Goal: Task Accomplishment & Management: Manage account settings

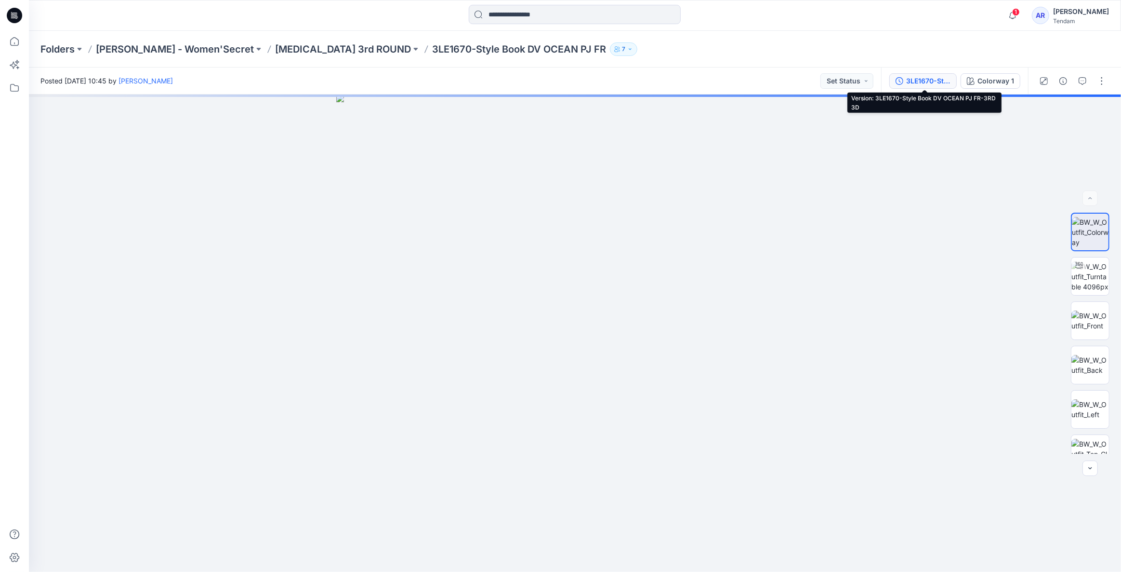
click at [921, 80] on div "3LE1670-Style Book DV OCEAN PJ FR-3RD 3D" at bounding box center [929, 81] width 44 height 11
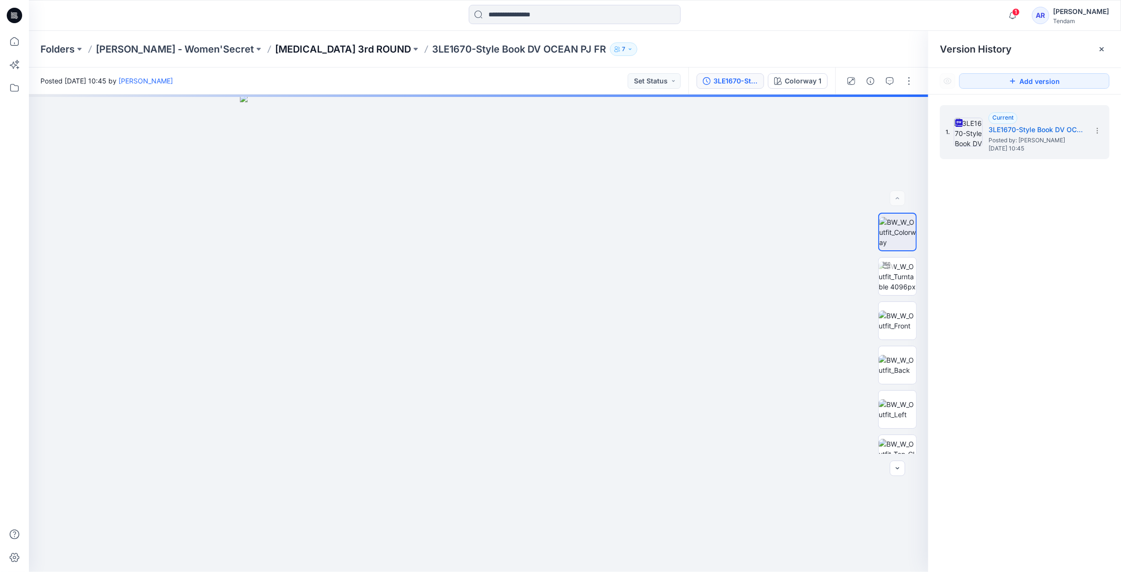
click at [275, 50] on p "[MEDICAL_DATA] 3rd ROUND" at bounding box center [343, 48] width 136 height 13
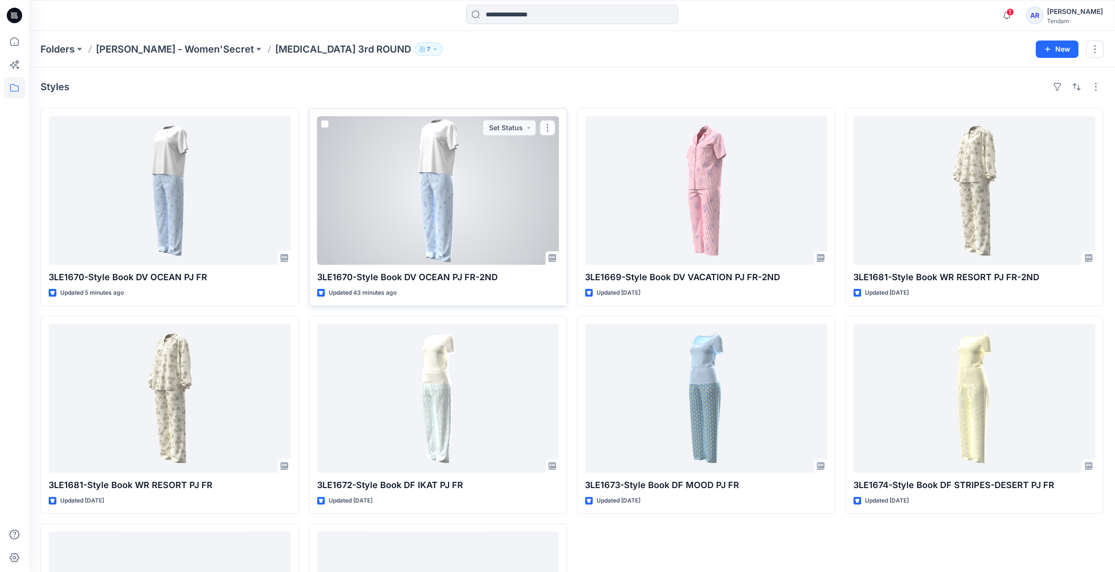
click at [390, 222] on div at bounding box center [438, 190] width 242 height 148
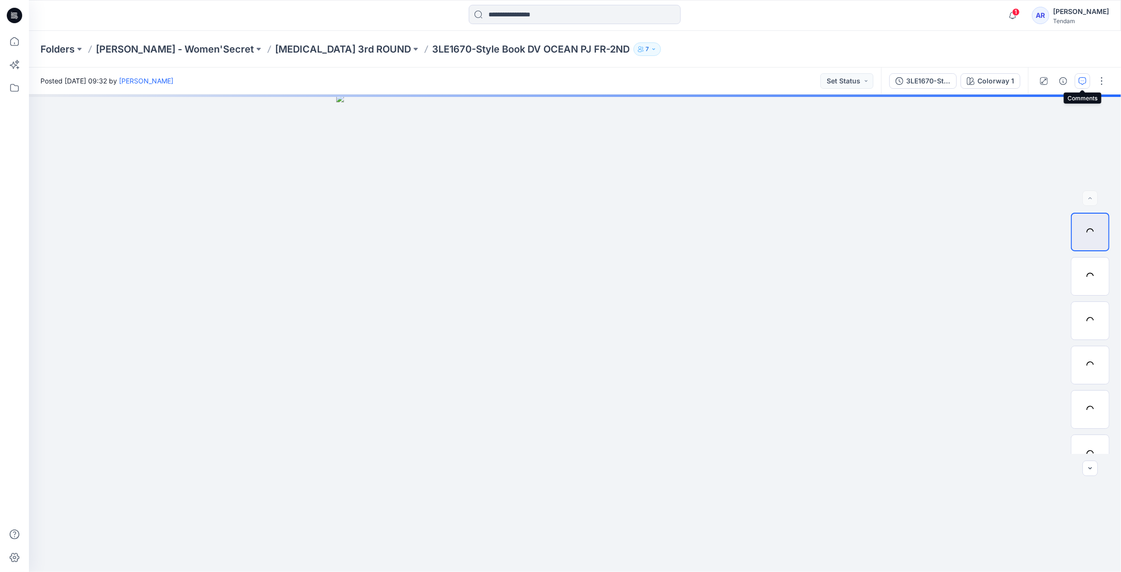
click at [1087, 79] on button "button" at bounding box center [1082, 80] width 15 height 15
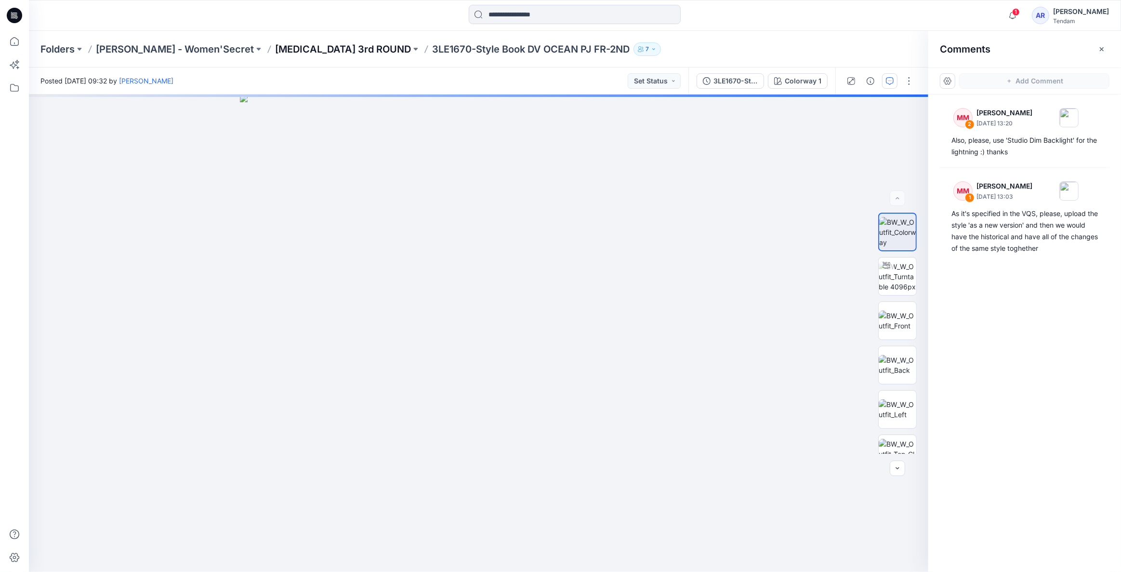
click at [277, 52] on p "[MEDICAL_DATA] 3rd ROUND" at bounding box center [343, 48] width 136 height 13
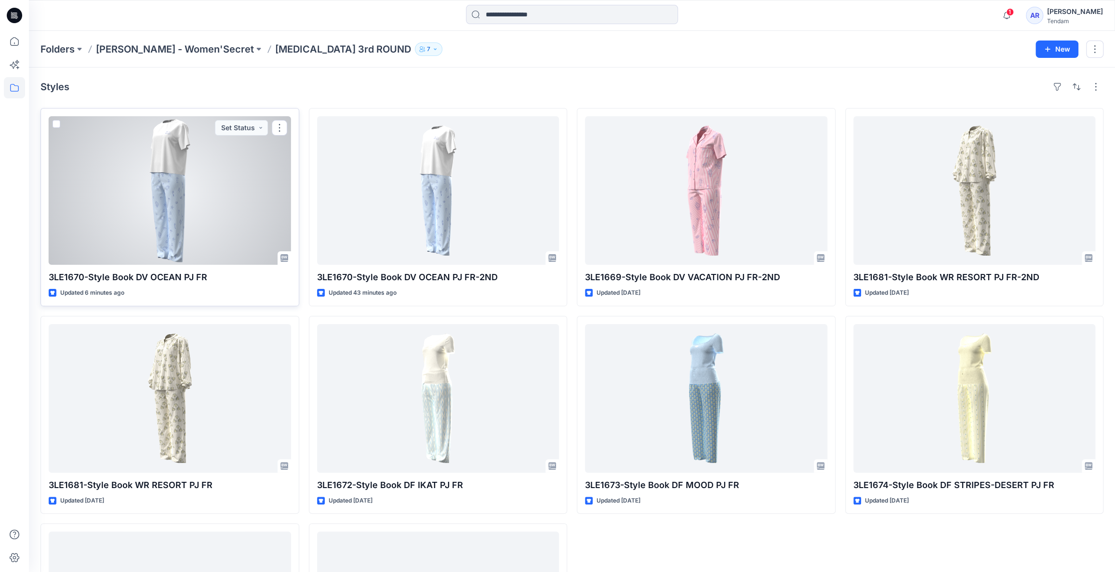
click at [230, 228] on div at bounding box center [170, 190] width 242 height 148
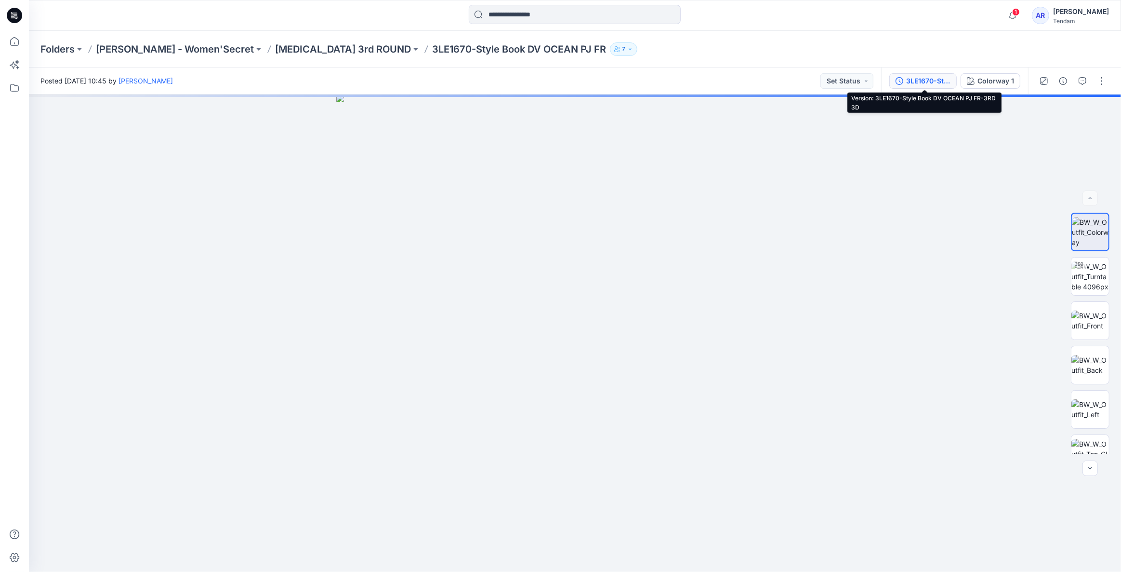
click at [927, 78] on div "3LE1670-Style Book DV OCEAN PJ FR-3RD 3D" at bounding box center [929, 81] width 44 height 11
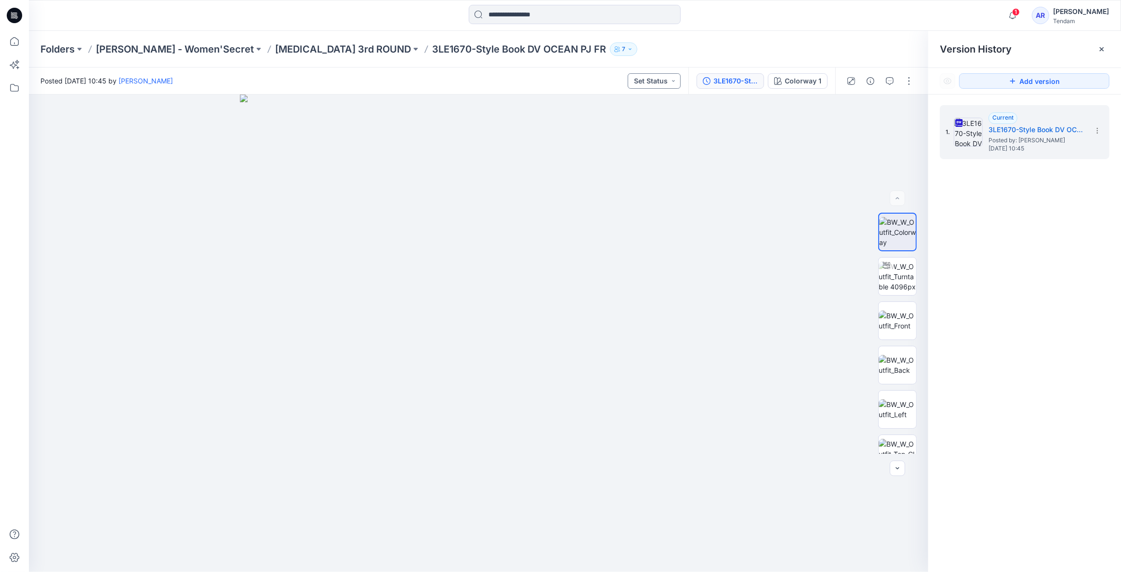
click at [657, 80] on button "Set Status" at bounding box center [654, 80] width 53 height 15
click at [1061, 76] on button "Add version" at bounding box center [1035, 80] width 150 height 15
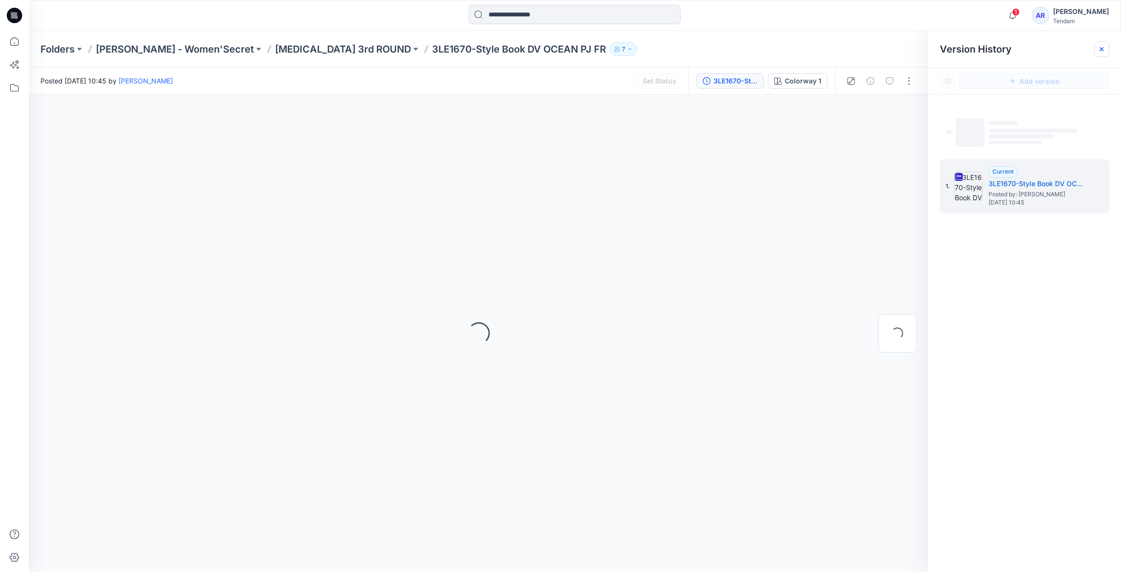
click at [1099, 48] on icon at bounding box center [1102, 49] width 8 height 8
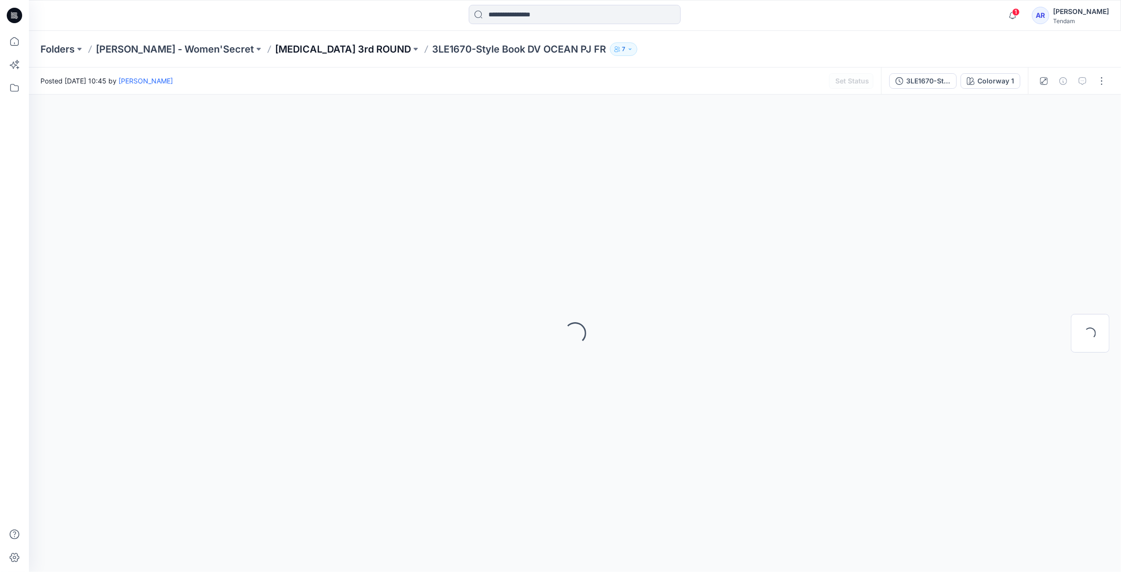
click at [275, 50] on p "[MEDICAL_DATA] 3rd ROUND" at bounding box center [343, 48] width 136 height 13
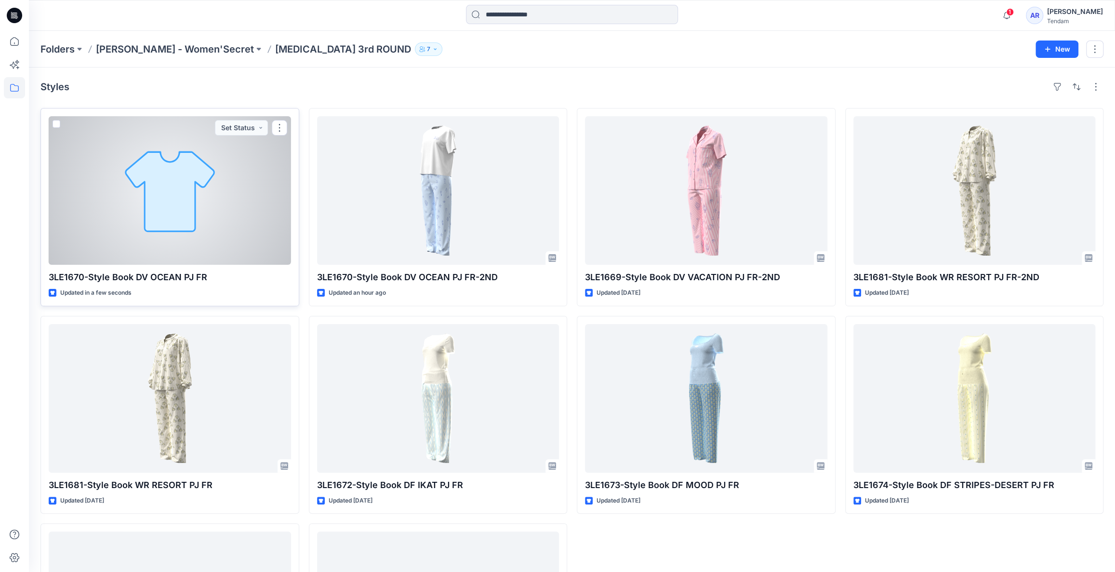
click at [254, 205] on div at bounding box center [170, 190] width 242 height 148
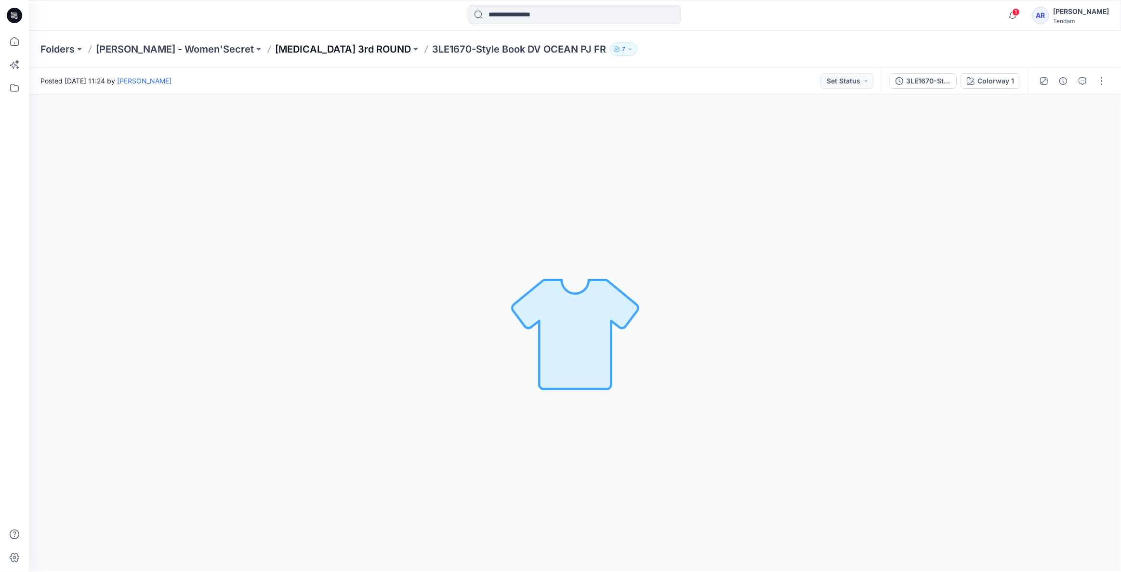
click at [275, 51] on p "[MEDICAL_DATA] 3rd ROUND" at bounding box center [343, 48] width 136 height 13
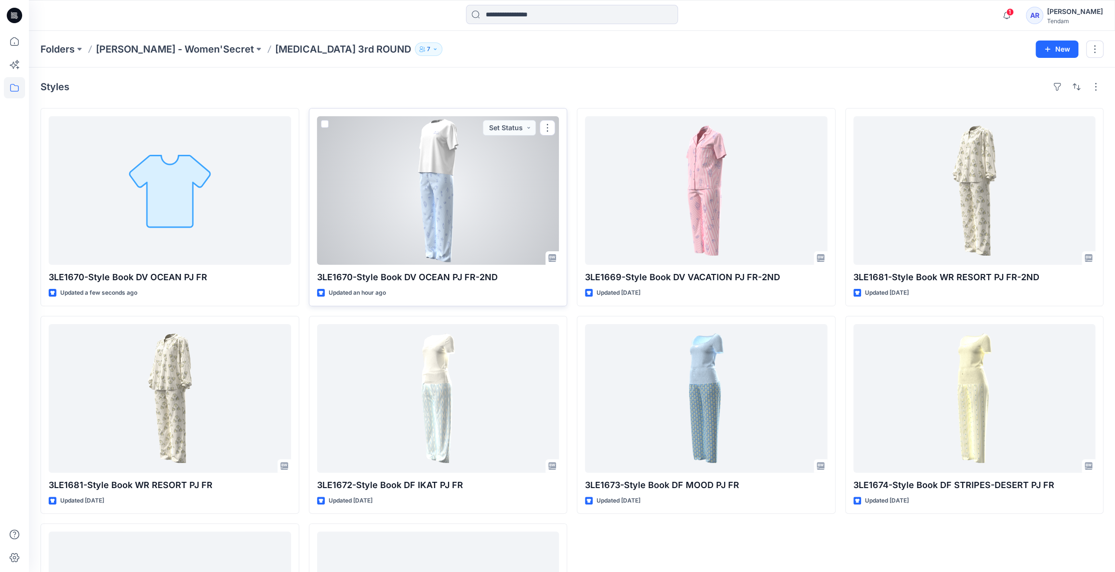
click at [495, 198] on div at bounding box center [438, 190] width 242 height 148
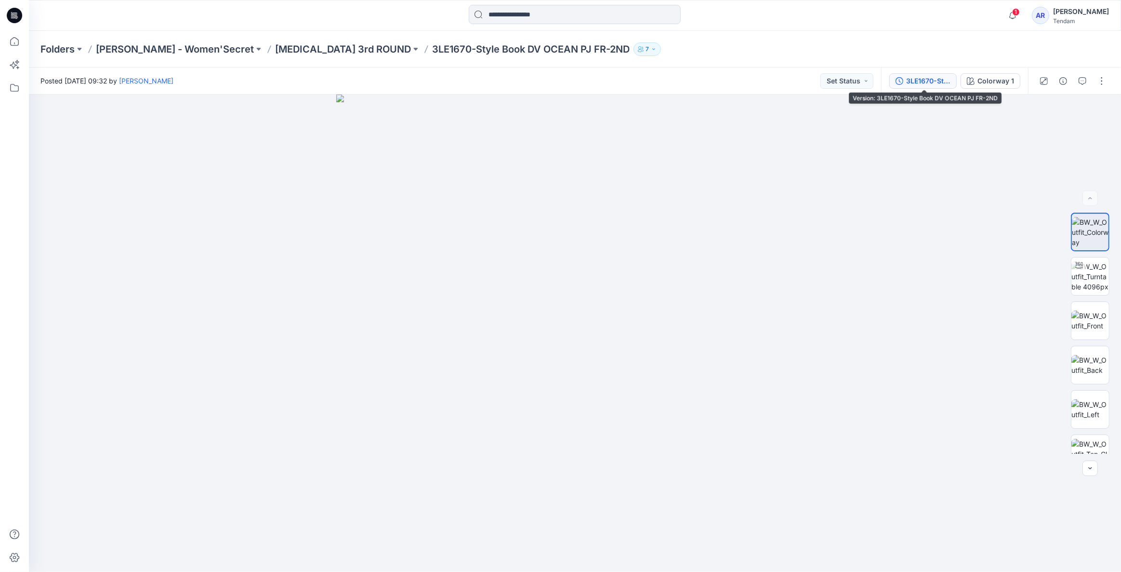
click at [930, 79] on div "3LE1670-Style Book DV OCEAN PJ FR-2ND" at bounding box center [929, 81] width 44 height 11
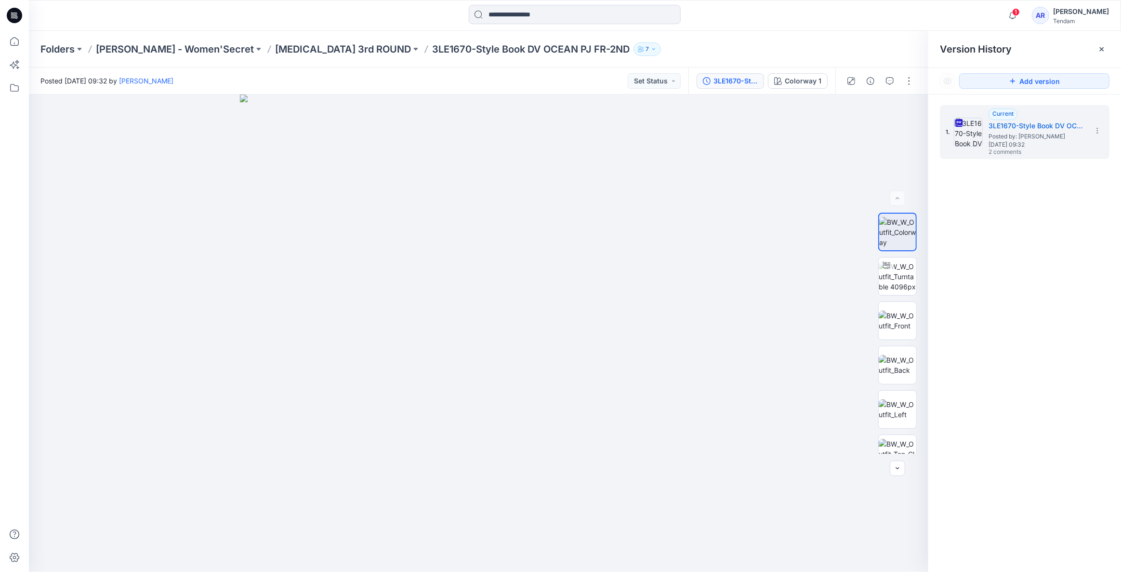
drag, startPoint x: 1049, startPoint y: 82, endPoint x: 1079, endPoint y: 101, distance: 35.6
click at [1079, 101] on div "Version History Add version 1. Current 3LE1670-Style Book DV OCEAN PJ FR-2ND Po…" at bounding box center [1025, 301] width 193 height 541
click at [1065, 78] on button "Add version" at bounding box center [1035, 80] width 150 height 15
click at [276, 48] on p "[MEDICAL_DATA] 3rd ROUND" at bounding box center [343, 48] width 136 height 13
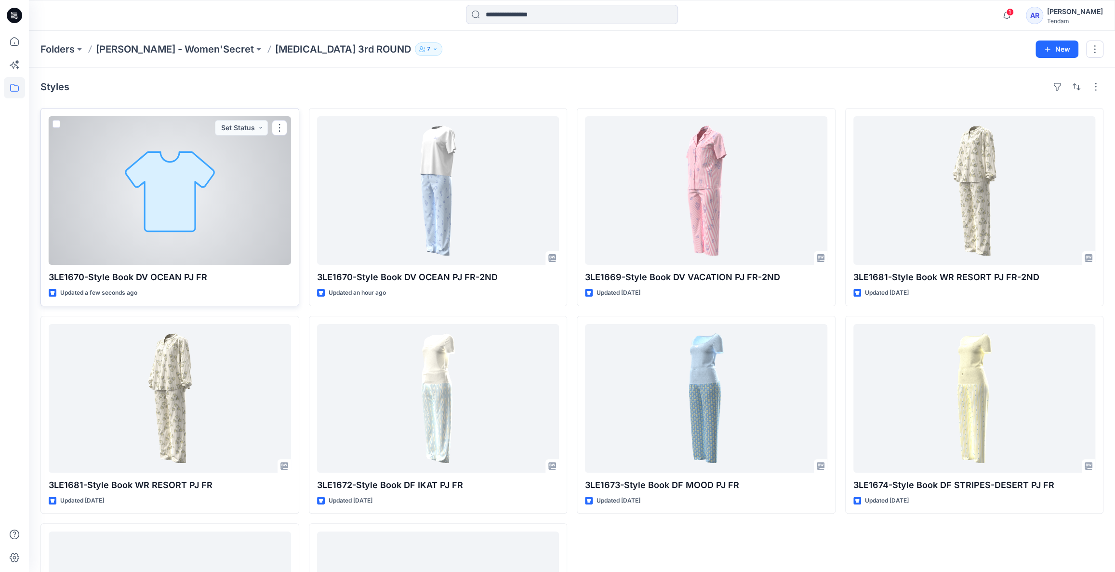
click at [176, 227] on div at bounding box center [170, 190] width 242 height 148
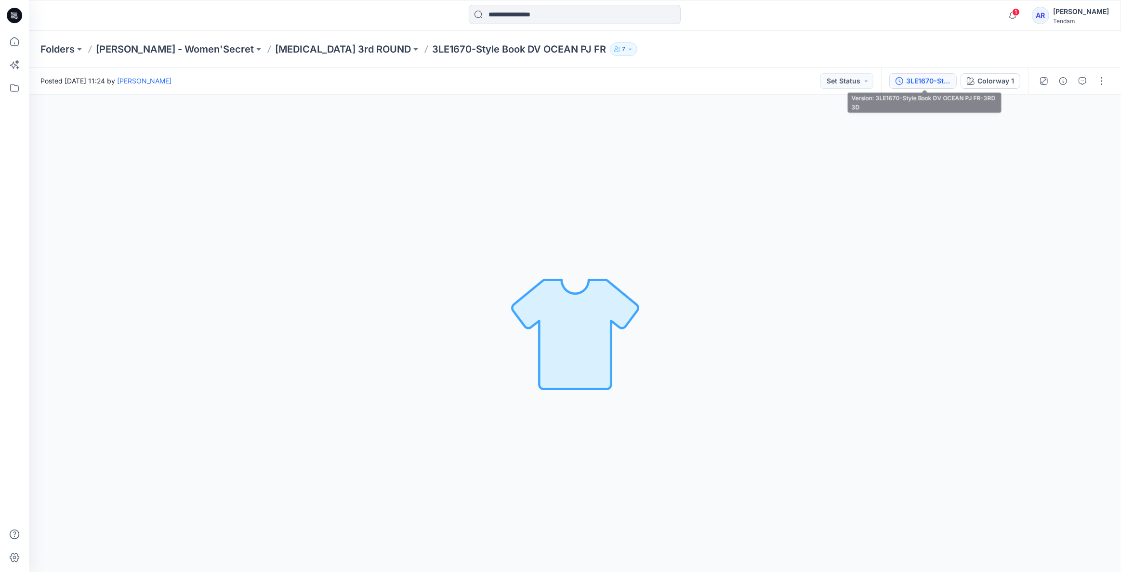
click at [931, 76] on div "3LE1670-Style Book DV OCEAN PJ FR-3RD 3D" at bounding box center [929, 81] width 44 height 11
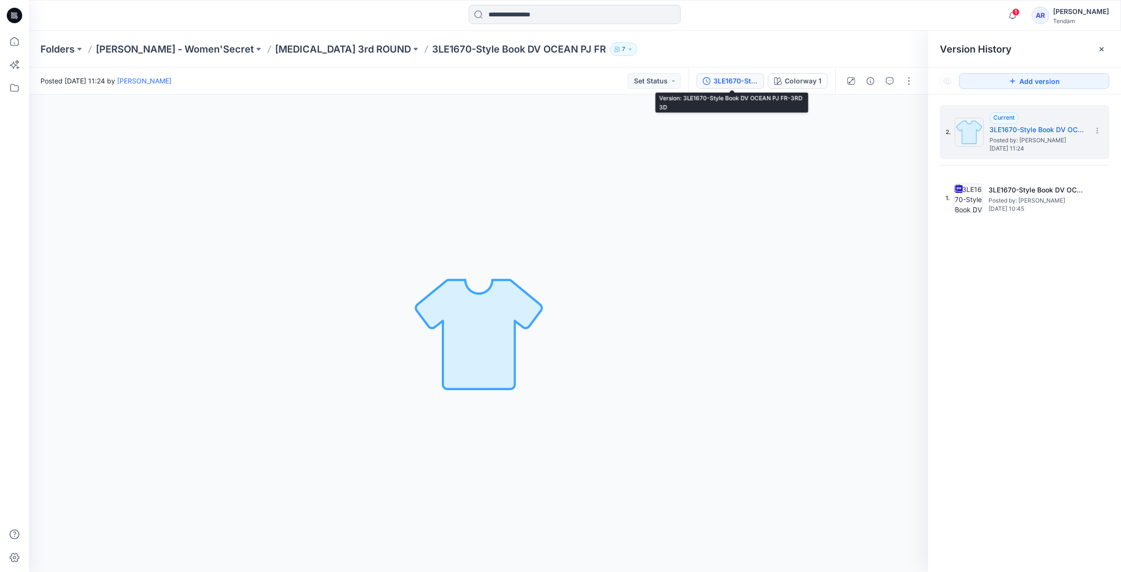
click at [610, 44] on button "7" at bounding box center [623, 48] width 27 height 13
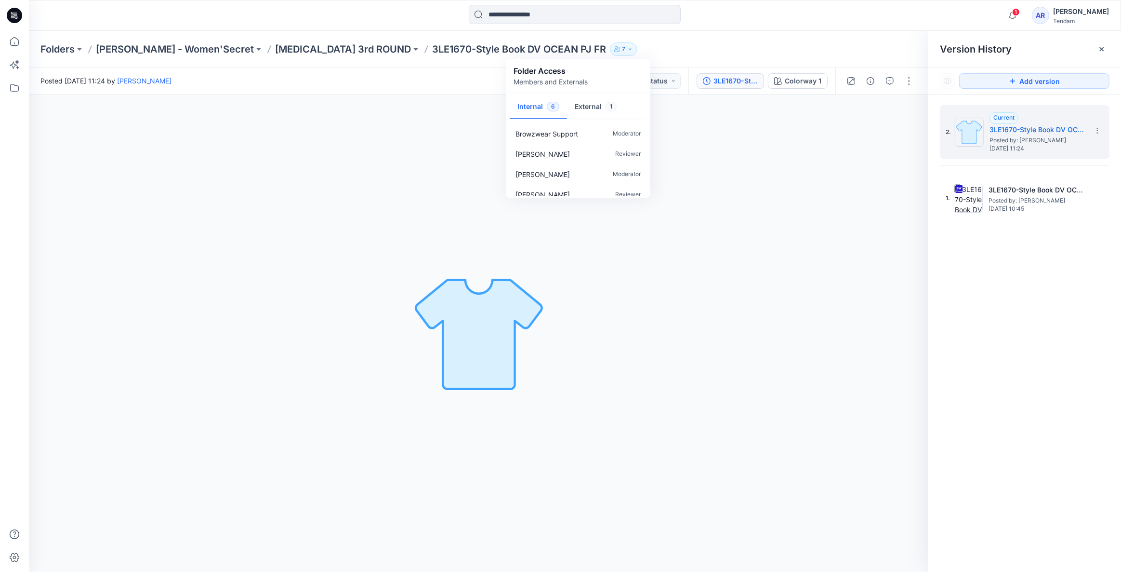
click at [610, 44] on button "7" at bounding box center [623, 48] width 27 height 13
click at [622, 48] on p "7" at bounding box center [623, 49] width 3 height 11
click at [593, 261] on div "Colorway 1 Loading... Material Properties Loading..." at bounding box center [479, 332] width 900 height 477
click at [1096, 129] on icon at bounding box center [1098, 131] width 8 height 8
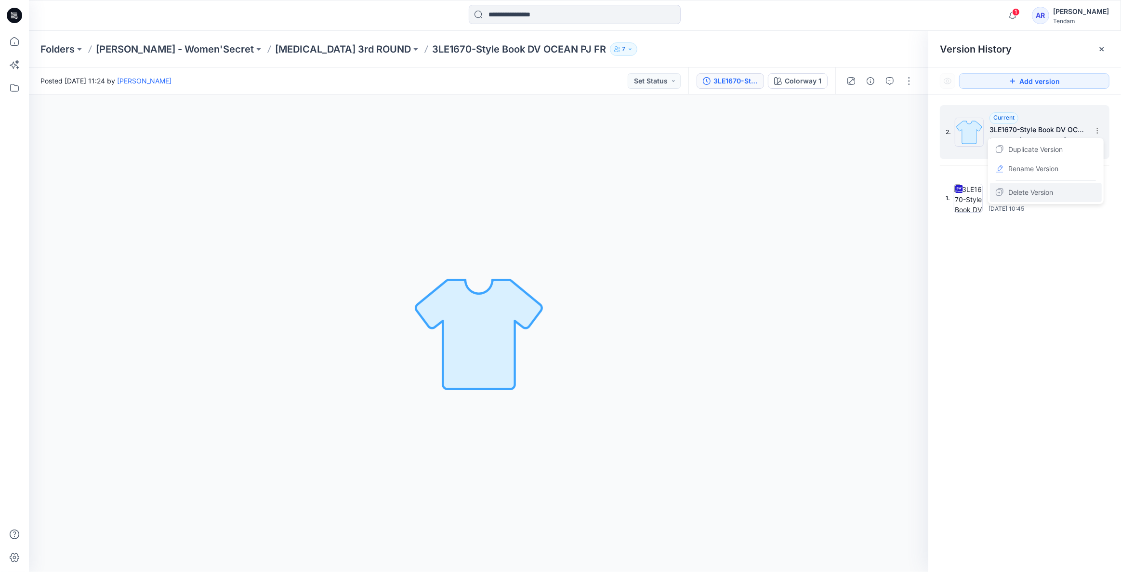
click at [1033, 188] on span "Delete Version" at bounding box center [1031, 193] width 45 height 12
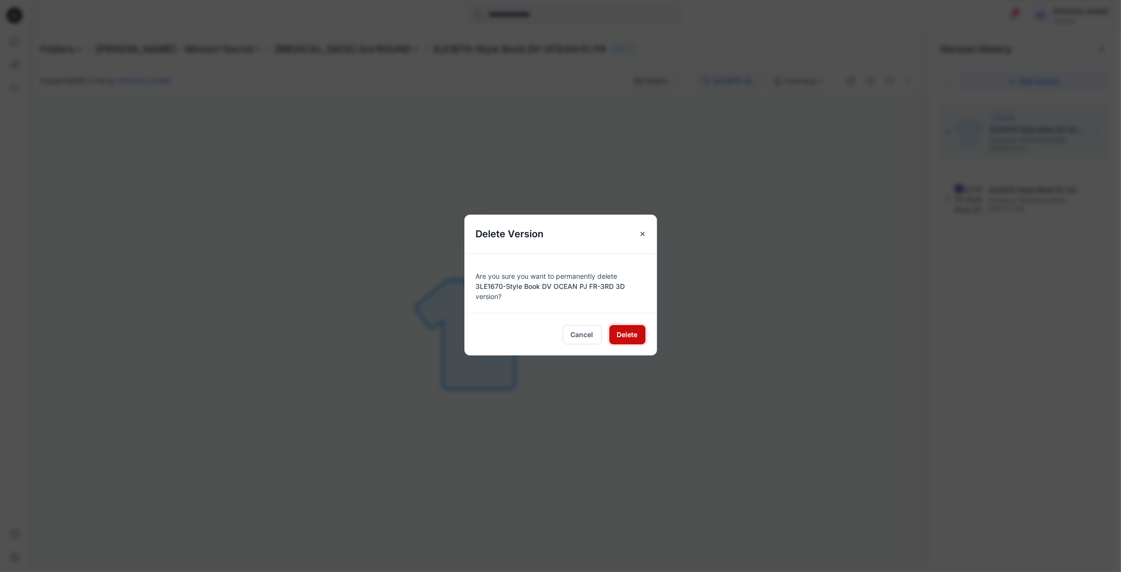
click at [628, 336] on span "Delete" at bounding box center [627, 334] width 21 height 10
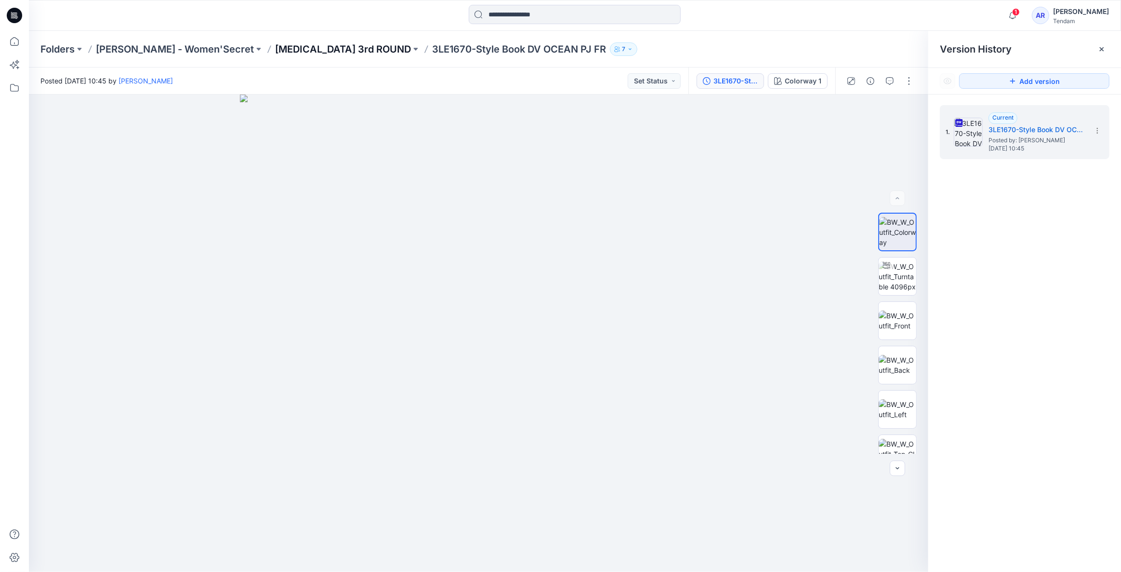
click at [279, 50] on p "[MEDICAL_DATA] 3rd ROUND" at bounding box center [343, 48] width 136 height 13
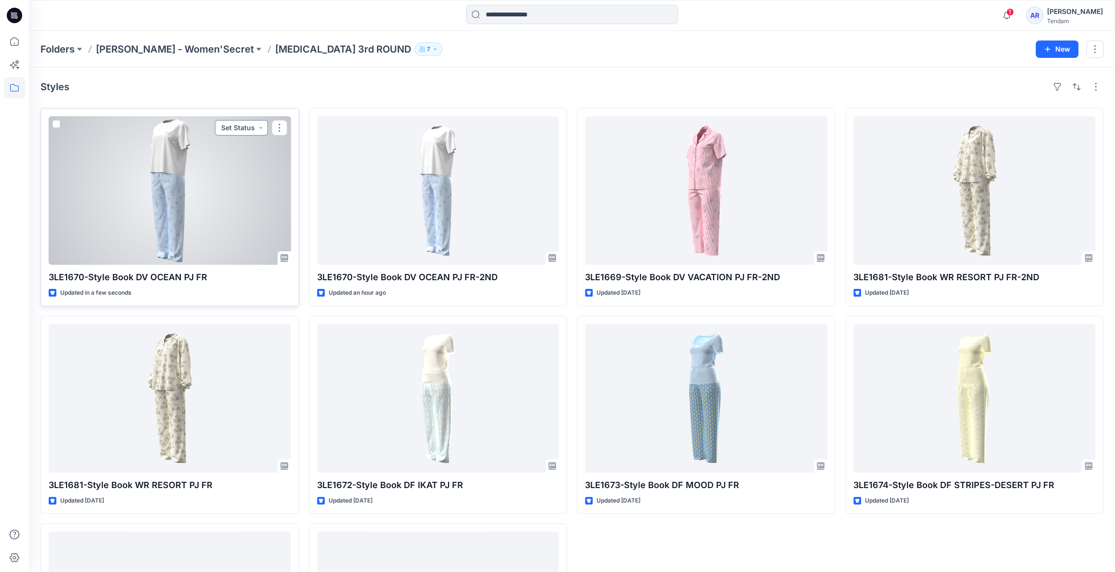
click at [230, 129] on button "Set Status" at bounding box center [241, 127] width 53 height 15
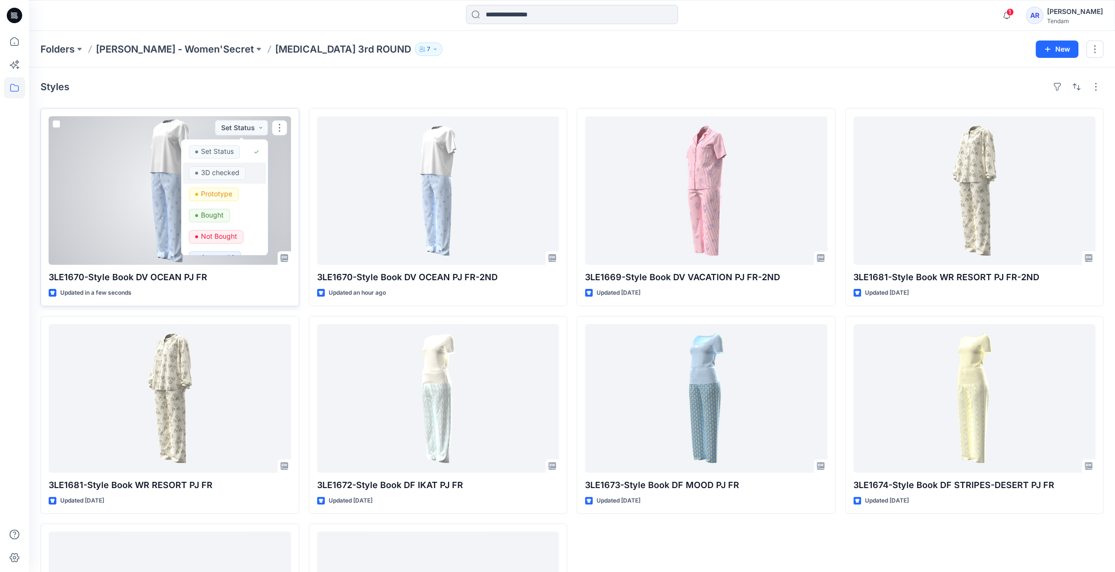
click at [216, 173] on p "3D checked" at bounding box center [220, 172] width 39 height 13
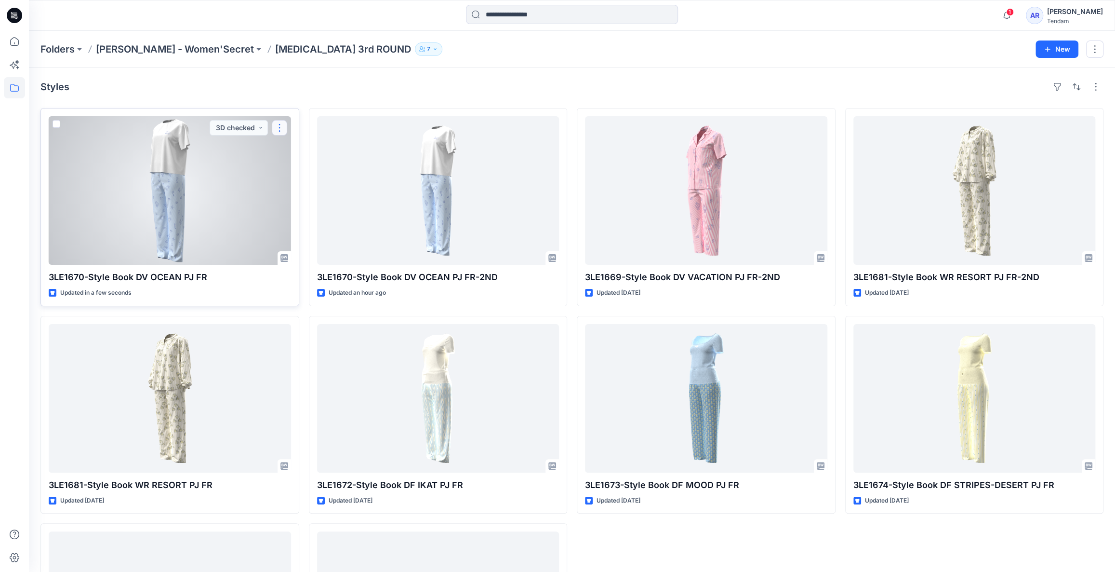
click at [284, 126] on button "button" at bounding box center [279, 127] width 15 height 15
click at [305, 198] on button "Like" at bounding box center [326, 204] width 104 height 18
click at [308, 201] on p "Unlike" at bounding box center [300, 204] width 19 height 10
click at [299, 151] on p "Edit" at bounding box center [297, 150] width 12 height 10
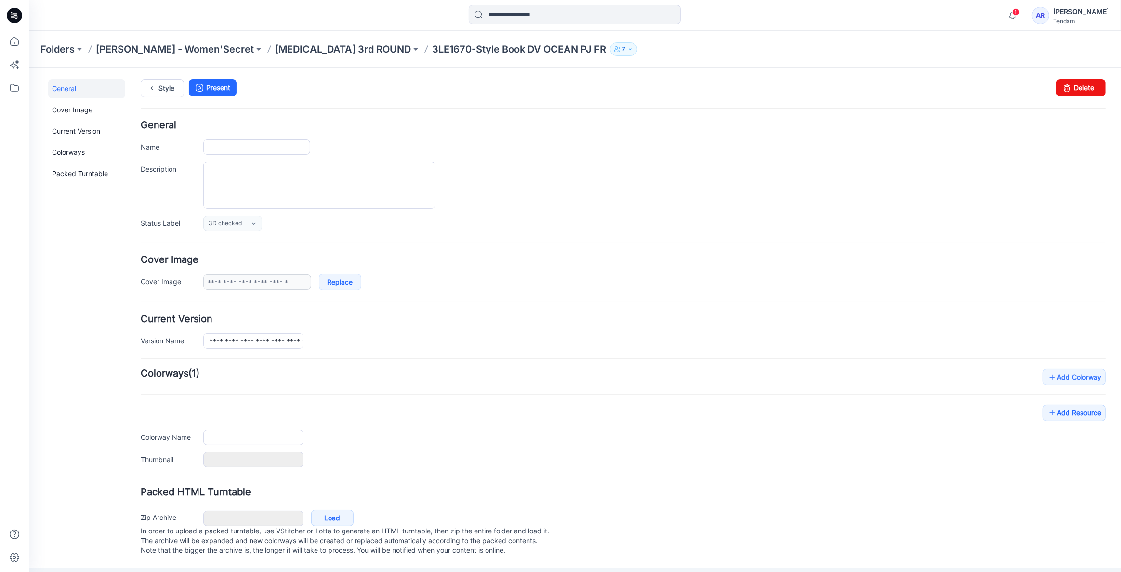
type input "**********"
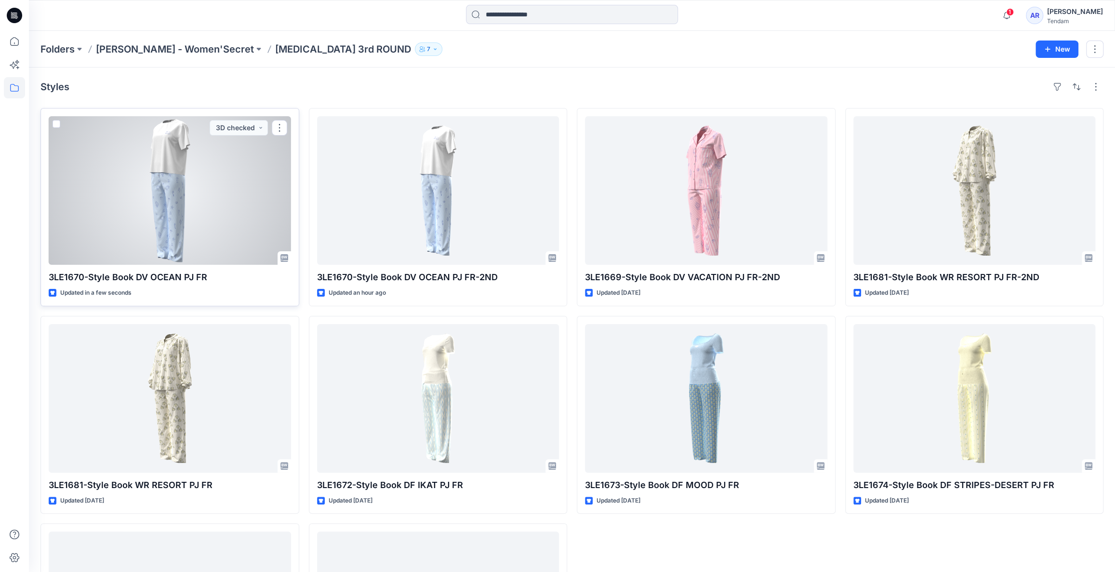
drag, startPoint x: 243, startPoint y: 281, endPoint x: 158, endPoint y: 277, distance: 85.4
drag, startPoint x: 158, startPoint y: 277, endPoint x: 282, endPoint y: 123, distance: 197.7
click at [282, 123] on button "button" at bounding box center [279, 127] width 15 height 15
drag, startPoint x: 241, startPoint y: 125, endPoint x: 212, endPoint y: 186, distance: 67.9
click at [212, 185] on div at bounding box center [170, 190] width 242 height 148
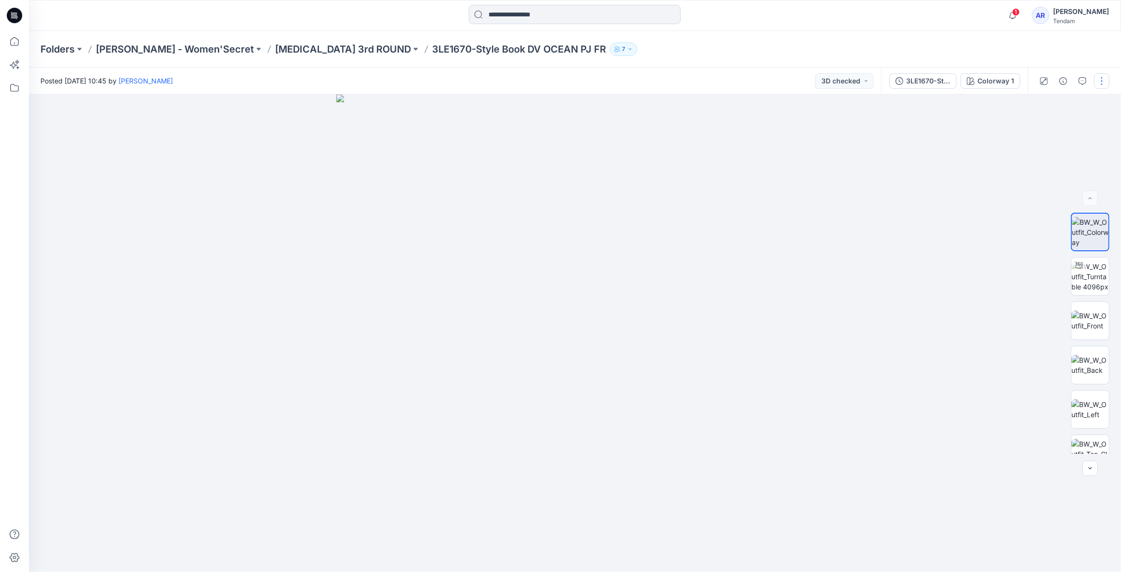
click at [1102, 79] on button "button" at bounding box center [1101, 80] width 15 height 15
click at [859, 84] on button "3D checked" at bounding box center [844, 80] width 58 height 15
click at [926, 82] on div "3LE1670-Style Book DV OCEAN PJ FR-3RD 3D" at bounding box center [929, 81] width 44 height 11
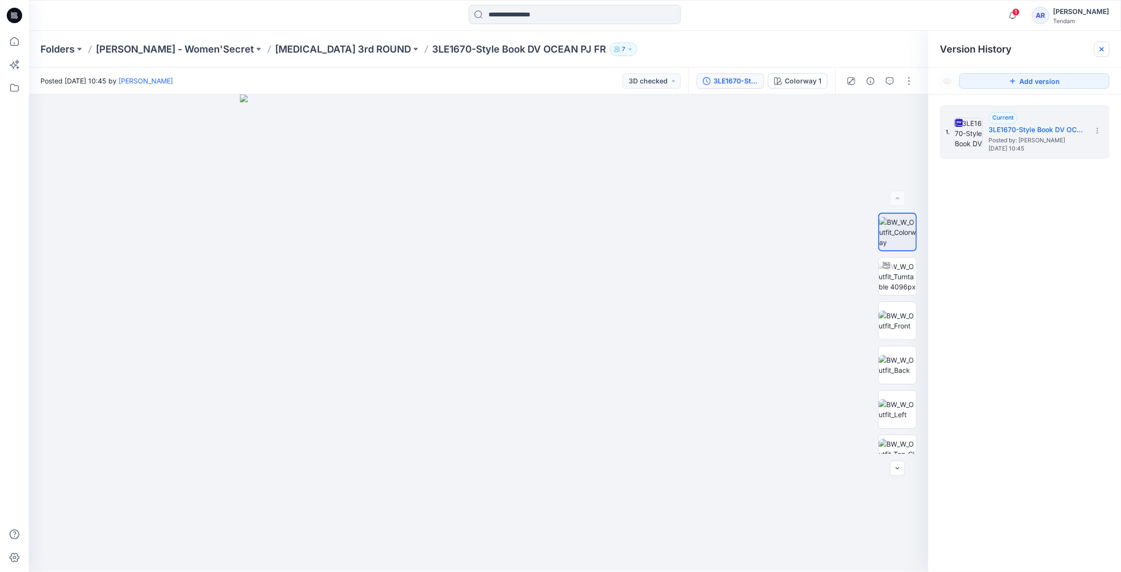
click at [1101, 48] on icon at bounding box center [1102, 49] width 4 height 4
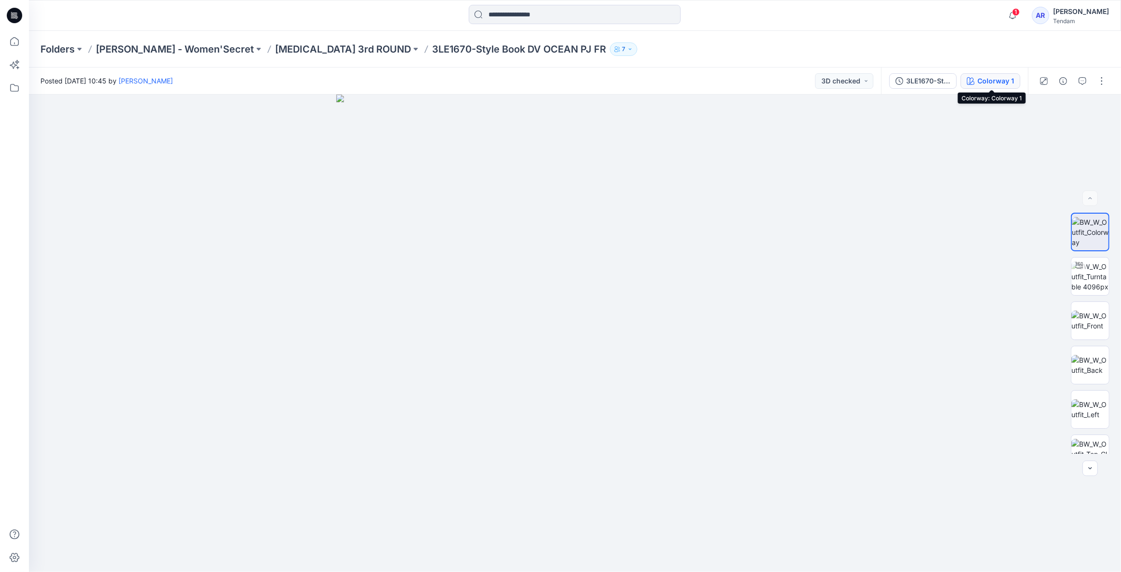
click at [996, 83] on div "Colorway 1" at bounding box center [996, 81] width 37 height 11
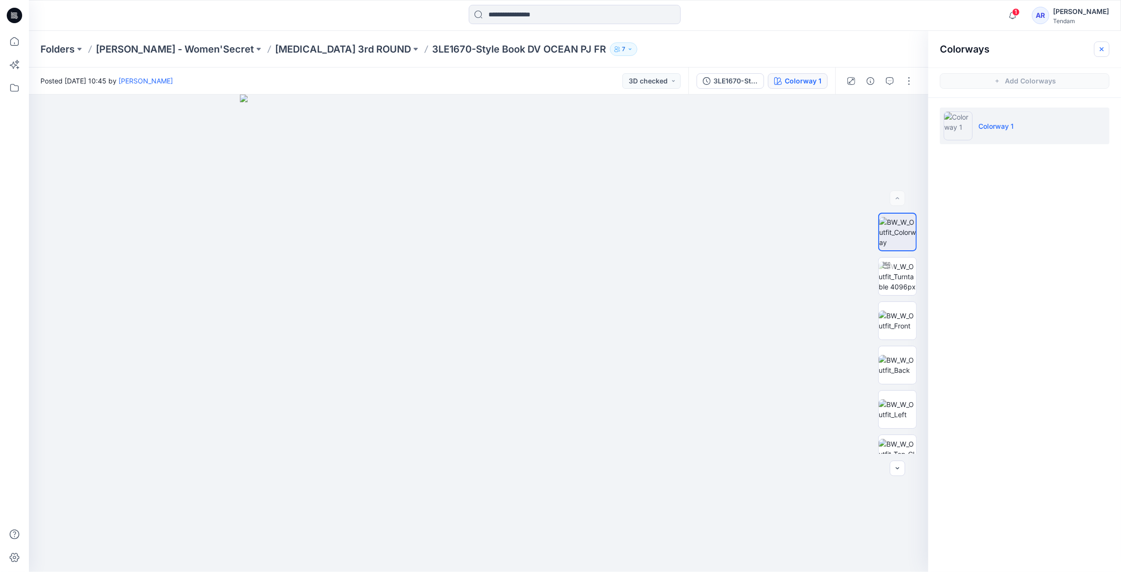
click at [1099, 51] on icon "button" at bounding box center [1102, 49] width 8 height 8
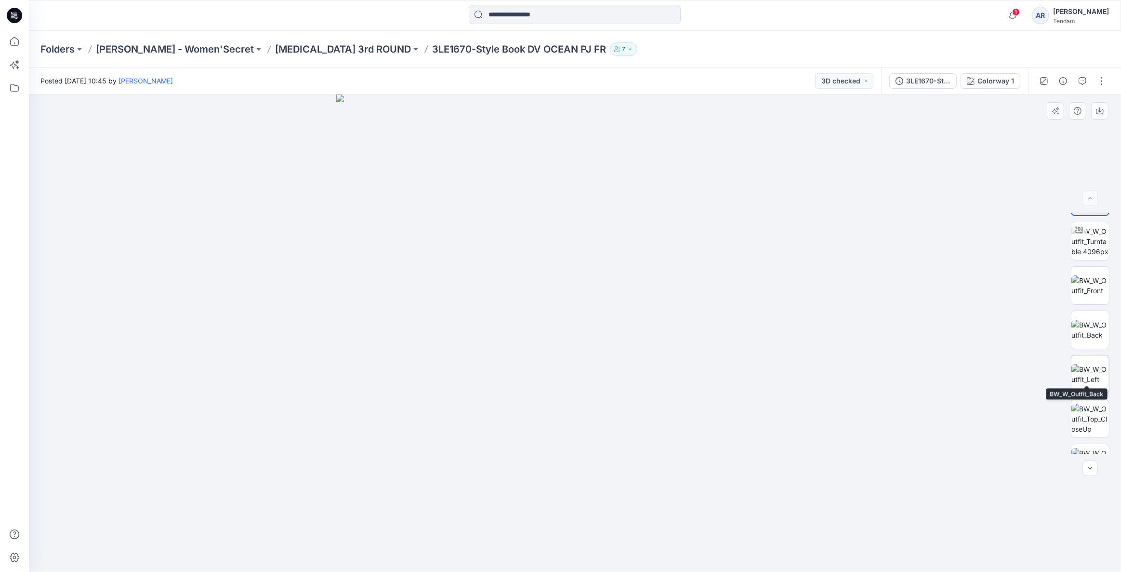
scroll to position [63, 0]
click at [1098, 113] on icon "button" at bounding box center [1100, 111] width 8 height 8
click at [1101, 80] on button "button" at bounding box center [1101, 80] width 15 height 15
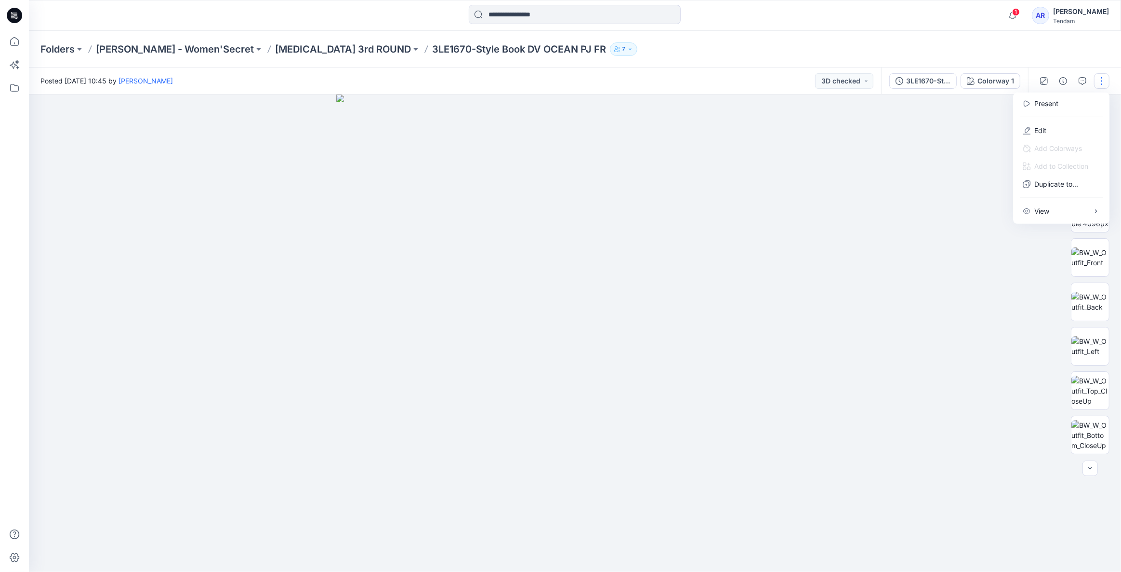
click at [906, 204] on div at bounding box center [575, 332] width 1093 height 477
click at [275, 46] on p "[MEDICAL_DATA] 3rd ROUND" at bounding box center [343, 48] width 136 height 13
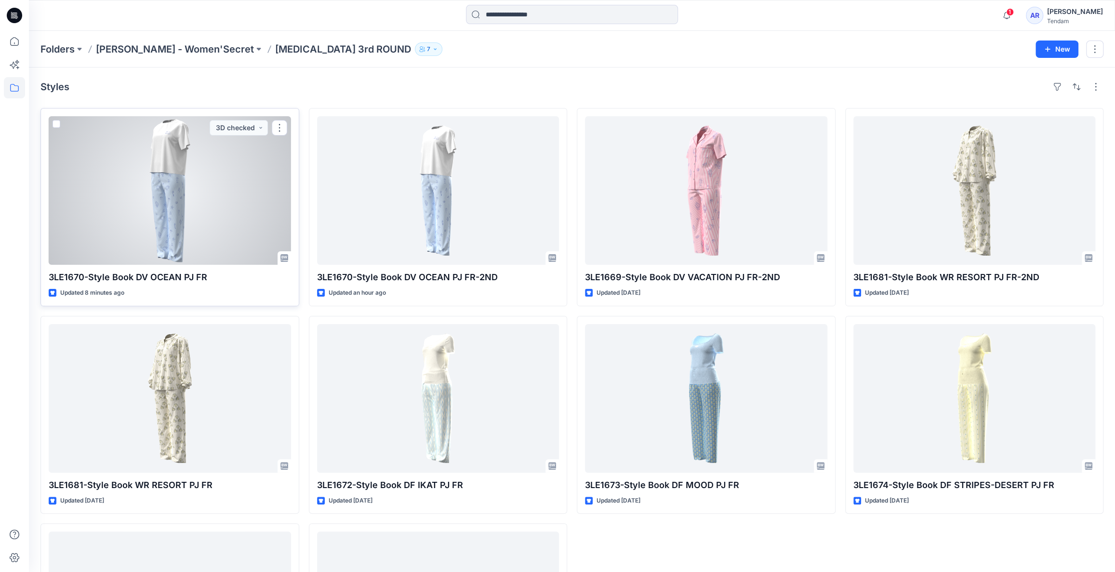
click at [111, 216] on div at bounding box center [170, 190] width 242 height 148
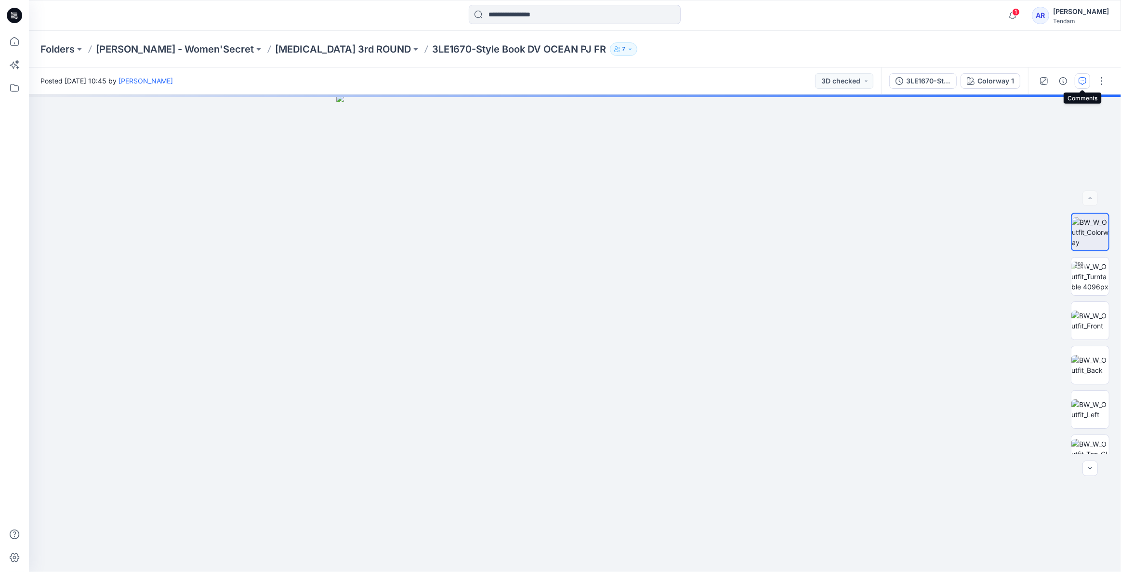
click at [1079, 75] on button "button" at bounding box center [1082, 80] width 15 height 15
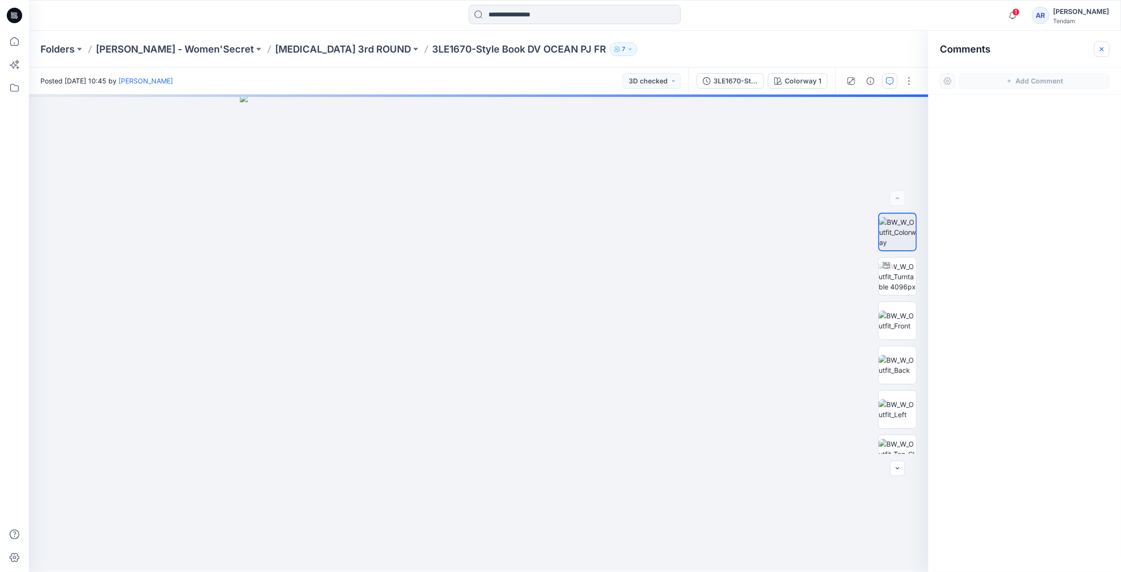
click at [1104, 48] on icon "button" at bounding box center [1102, 49] width 8 height 8
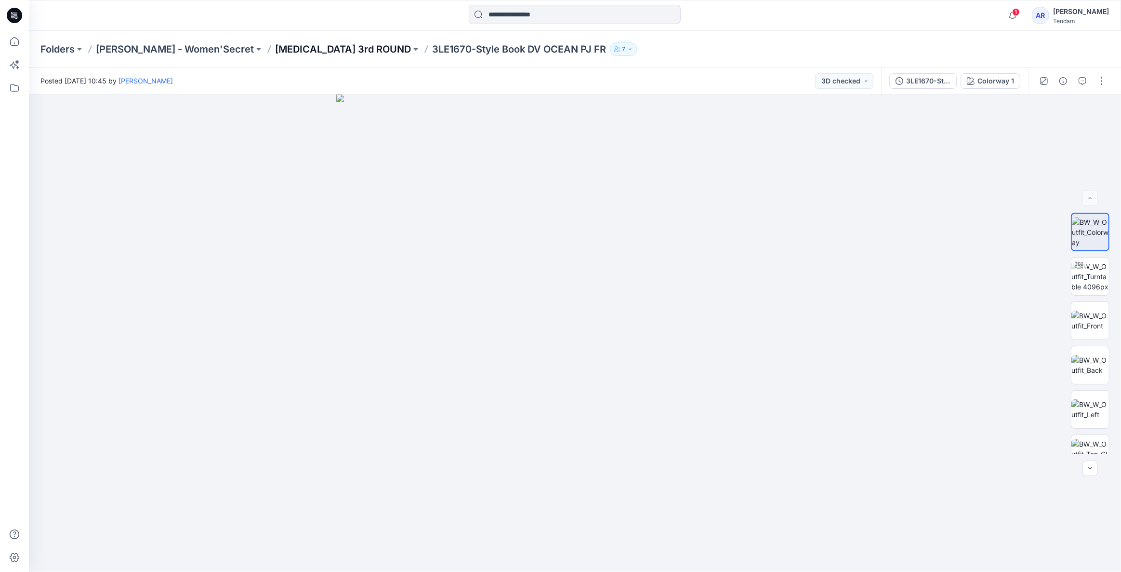
click at [278, 52] on p "[MEDICAL_DATA] 3rd ROUND" at bounding box center [343, 48] width 136 height 13
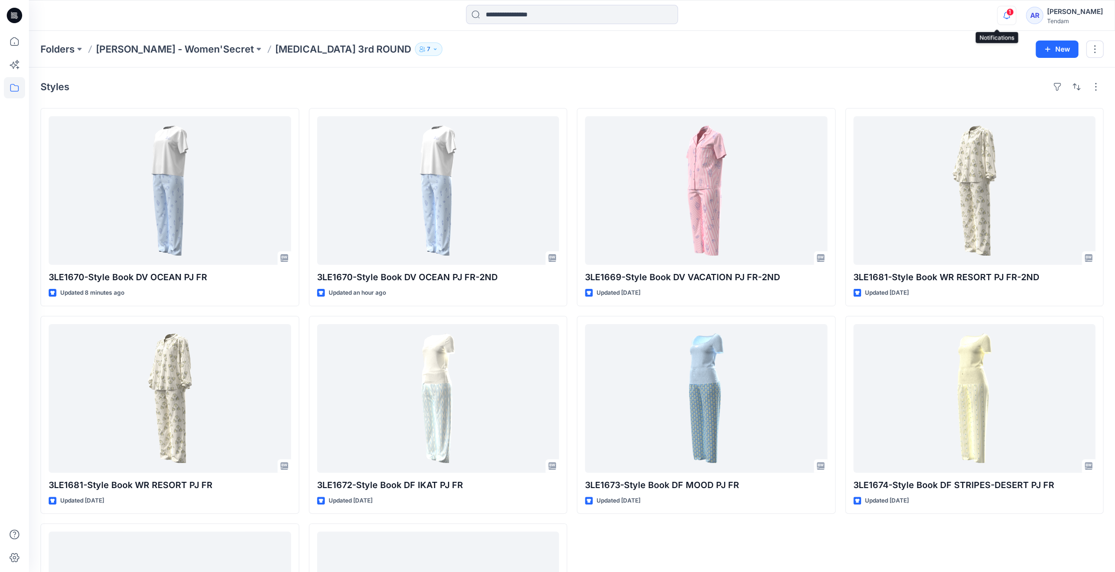
click at [998, 14] on icon "button" at bounding box center [1007, 15] width 18 height 19
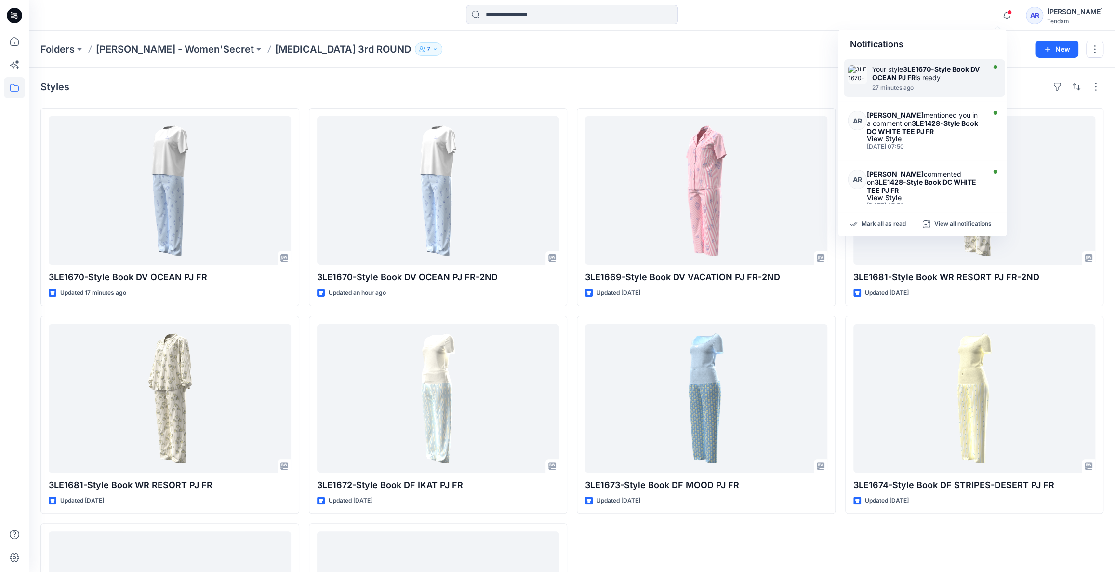
click at [926, 67] on strong "3LE1670-Style Book DV OCEAN PJ FR" at bounding box center [925, 73] width 107 height 16
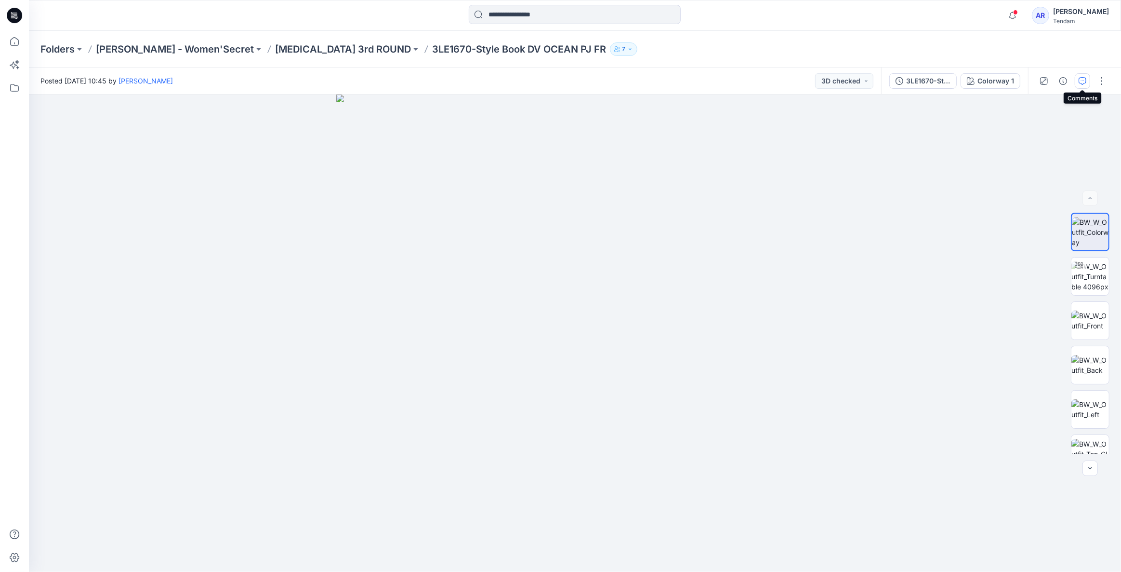
click at [1083, 84] on icon "button" at bounding box center [1083, 81] width 8 height 8
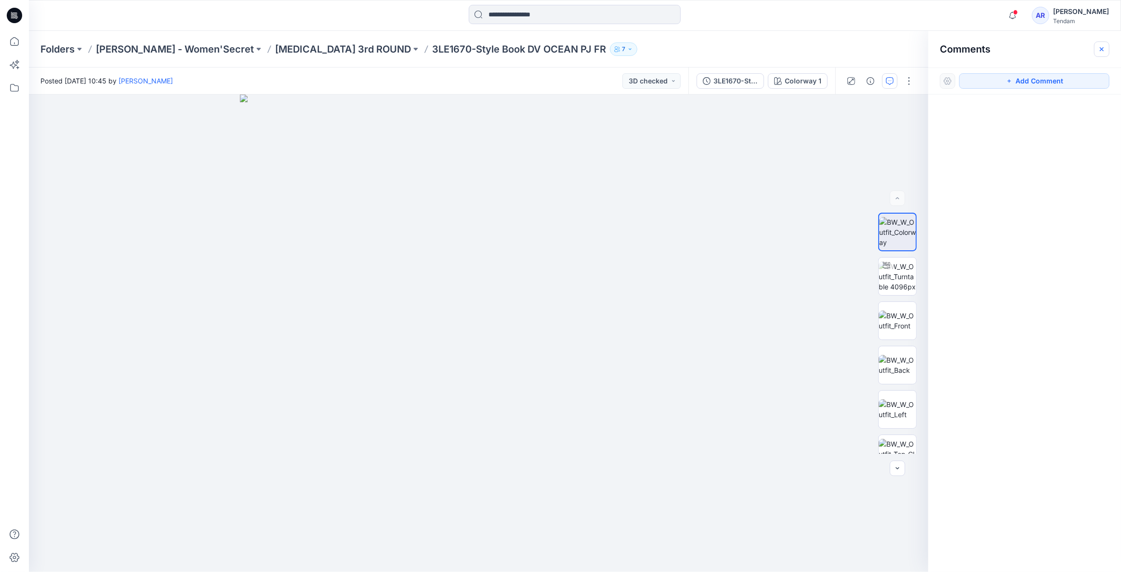
click at [1104, 50] on icon "button" at bounding box center [1102, 49] width 4 height 4
